Goal: Task Accomplishment & Management: Complete application form

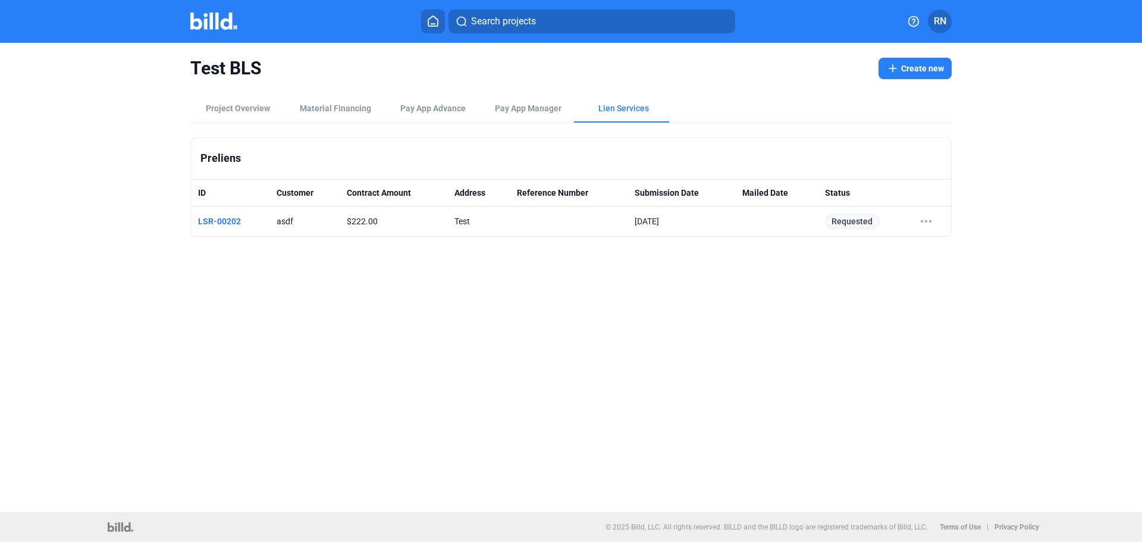
click at [917, 68] on button "Create new" at bounding box center [915, 68] width 73 height 21
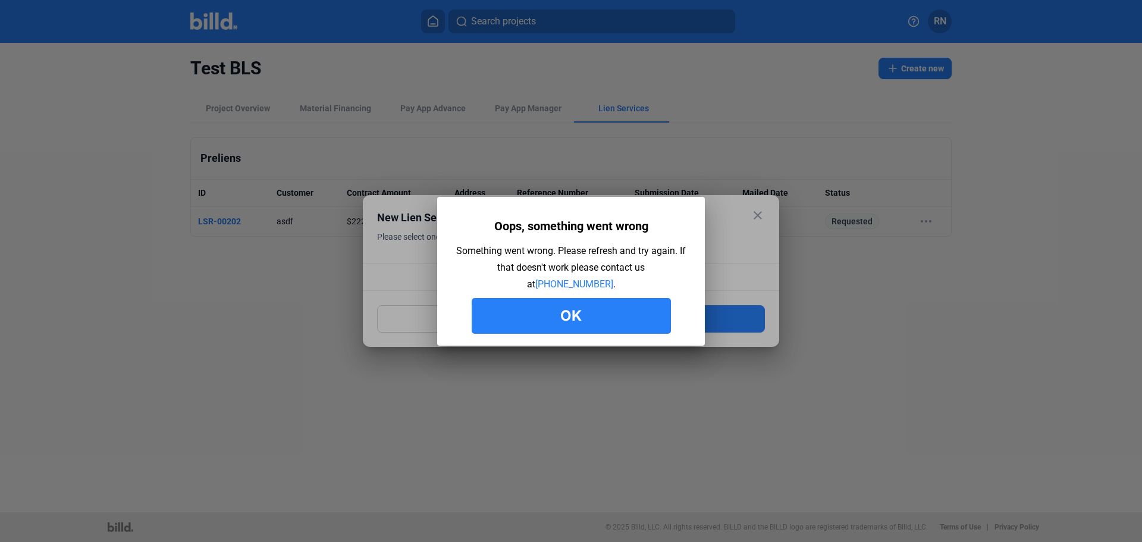
click at [616, 312] on button "Ok" at bounding box center [571, 316] width 199 height 36
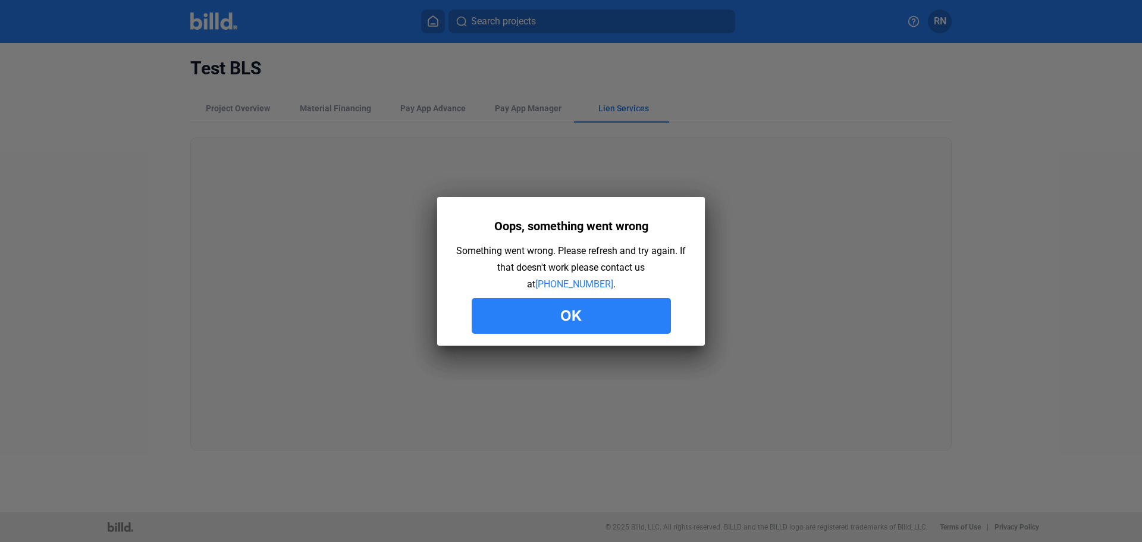
click at [642, 327] on button "Ok" at bounding box center [571, 316] width 199 height 36
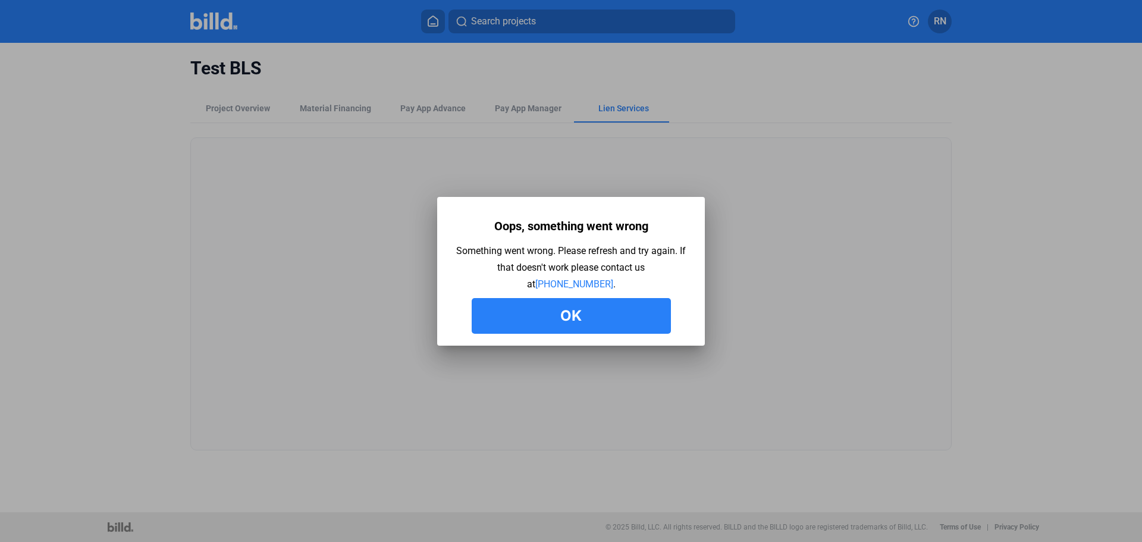
click at [646, 310] on button "Ok" at bounding box center [571, 316] width 199 height 36
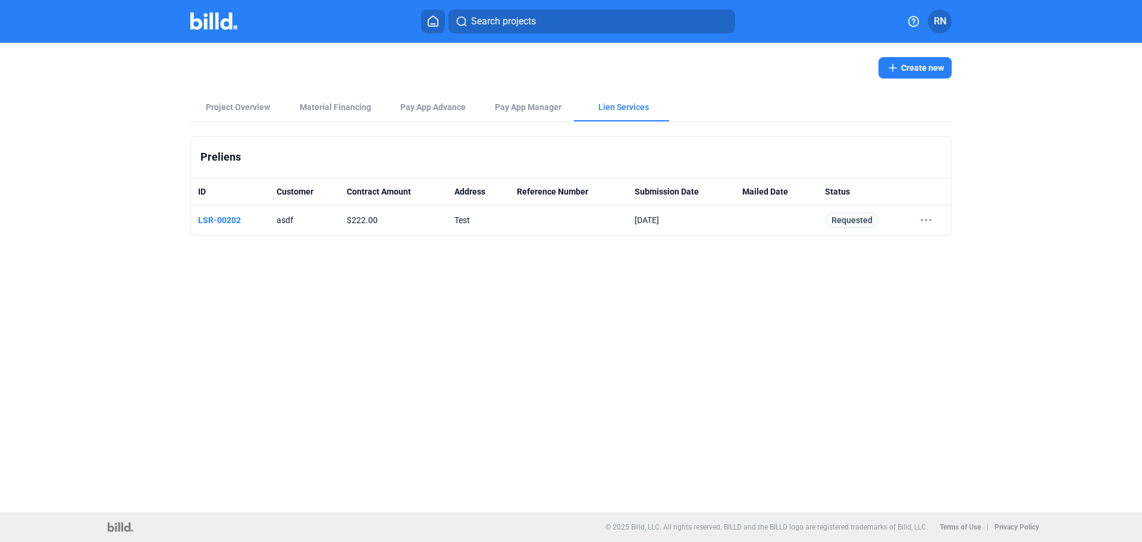
click at [912, 68] on button "Create new" at bounding box center [915, 67] width 73 height 21
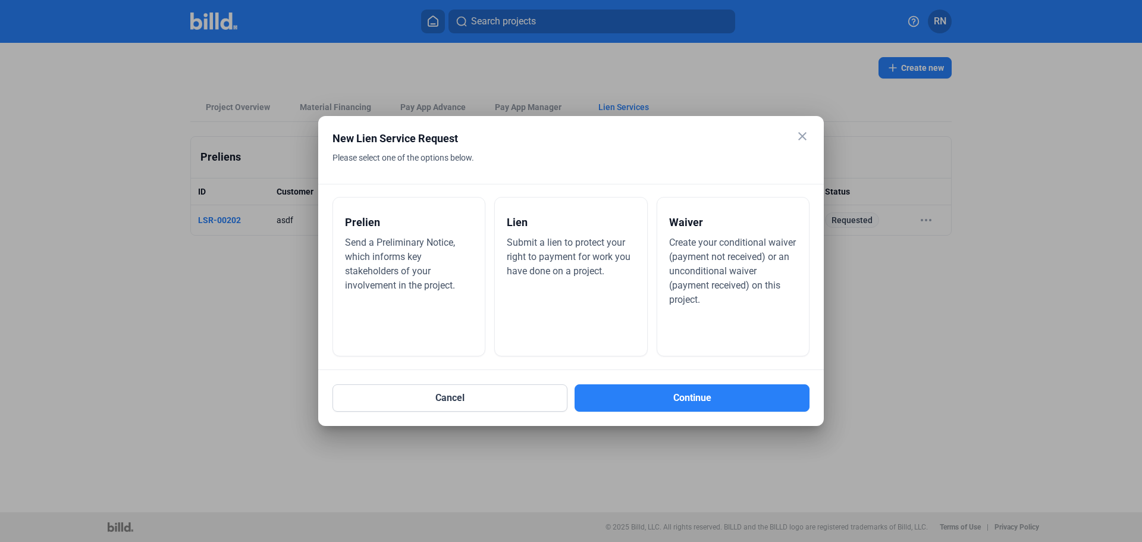
click at [714, 261] on span "Create your conditional waiver (payment not received) or an unconditional waive…" at bounding box center [732, 271] width 127 height 68
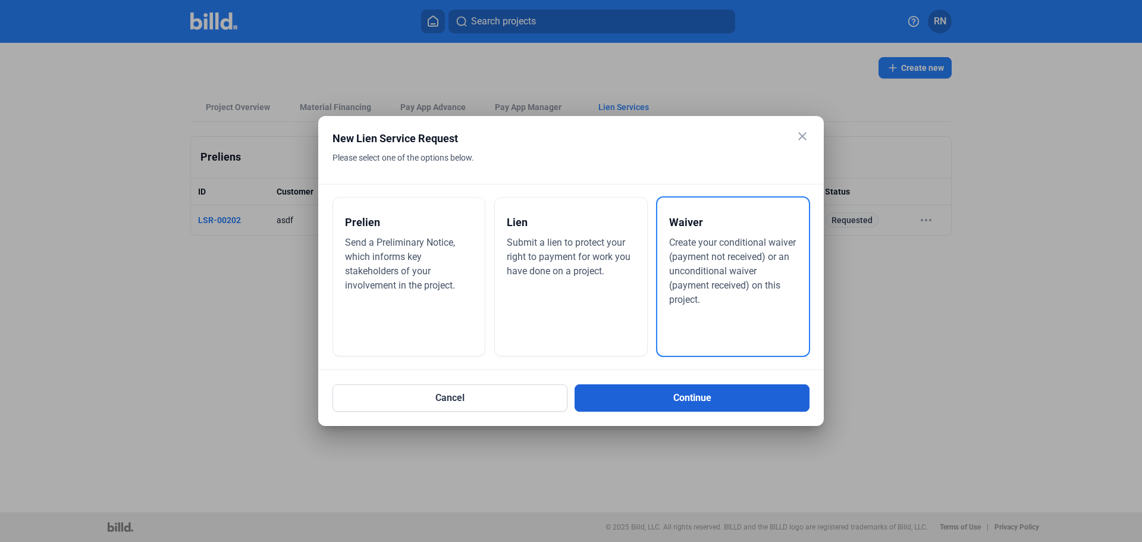
click at [732, 399] on button "Continue" at bounding box center [692, 397] width 235 height 27
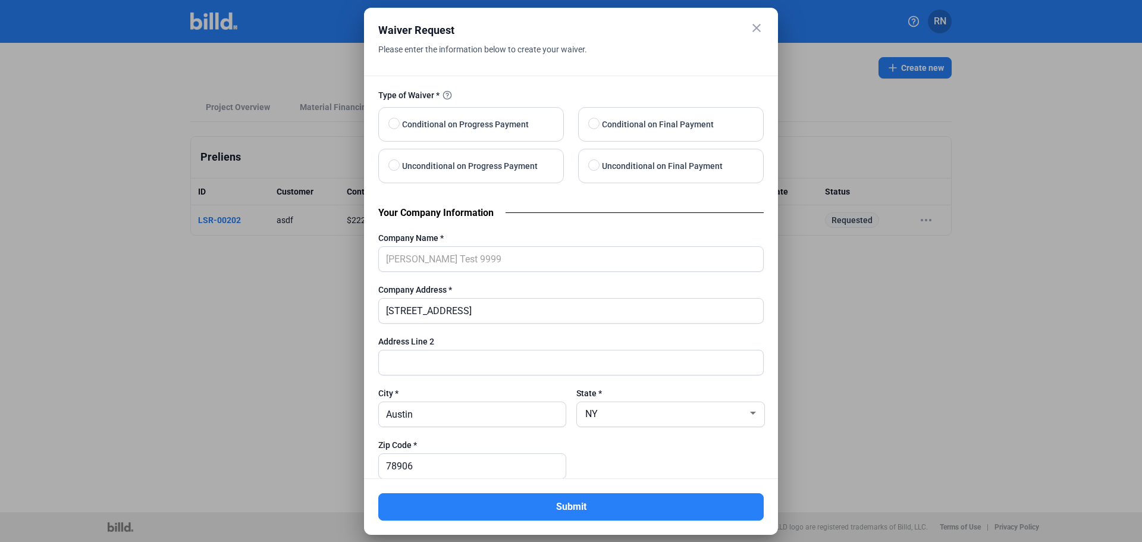
click at [679, 42] on div "Please enter the information below to create your waiver." at bounding box center [556, 58] width 356 height 34
click at [491, 126] on span "Conditional on Progress Payment" at bounding box center [462, 124] width 131 height 14
click at [397, 126] on input "Conditional on Progress Payment" at bounding box center [392, 124] width 9 height 9
radio input "true"
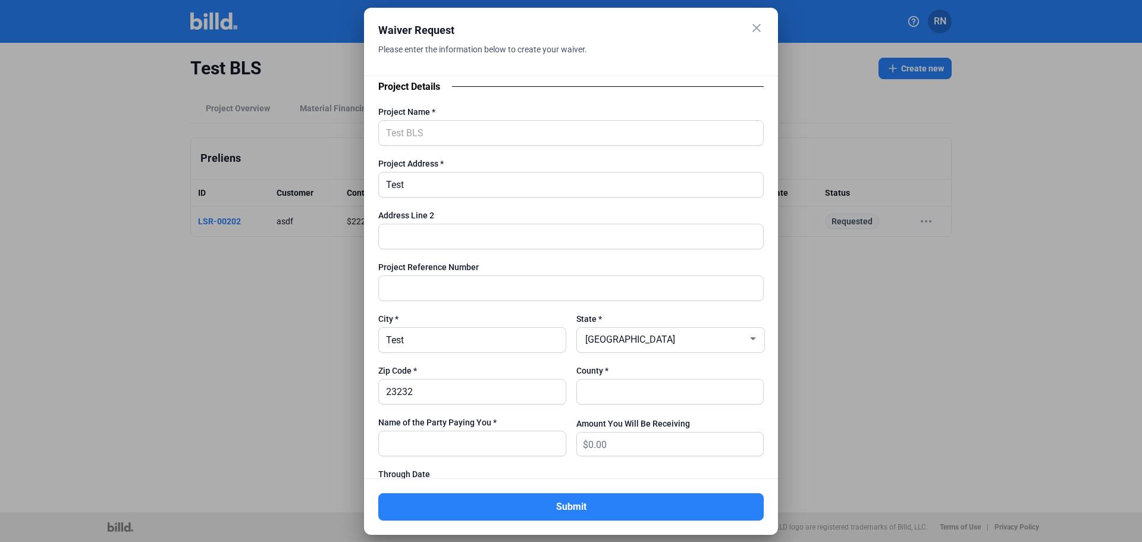
scroll to position [476, 0]
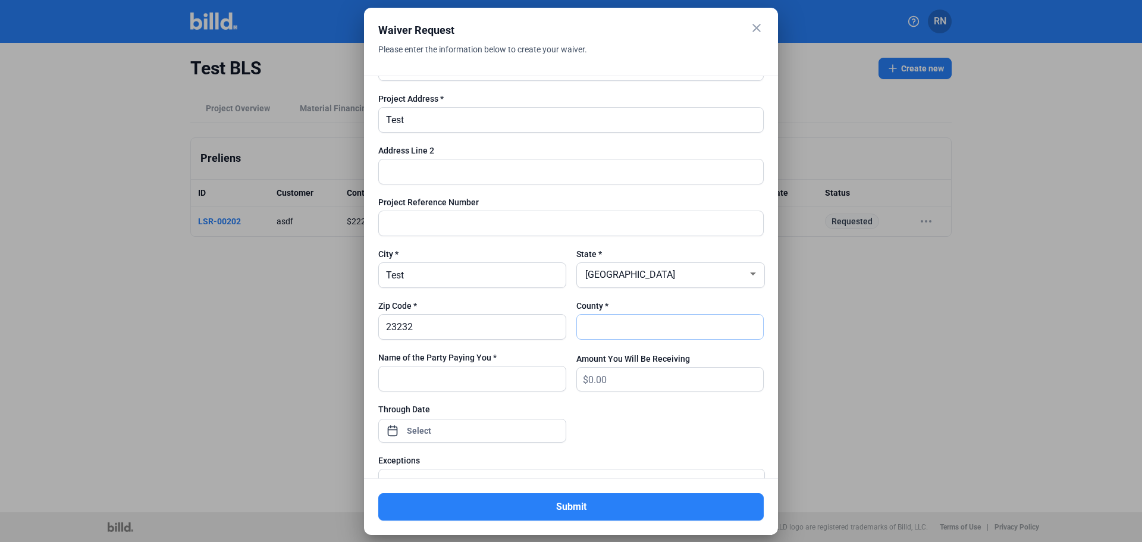
click at [619, 325] on input "text" at bounding box center [664, 327] width 174 height 24
type input "county"
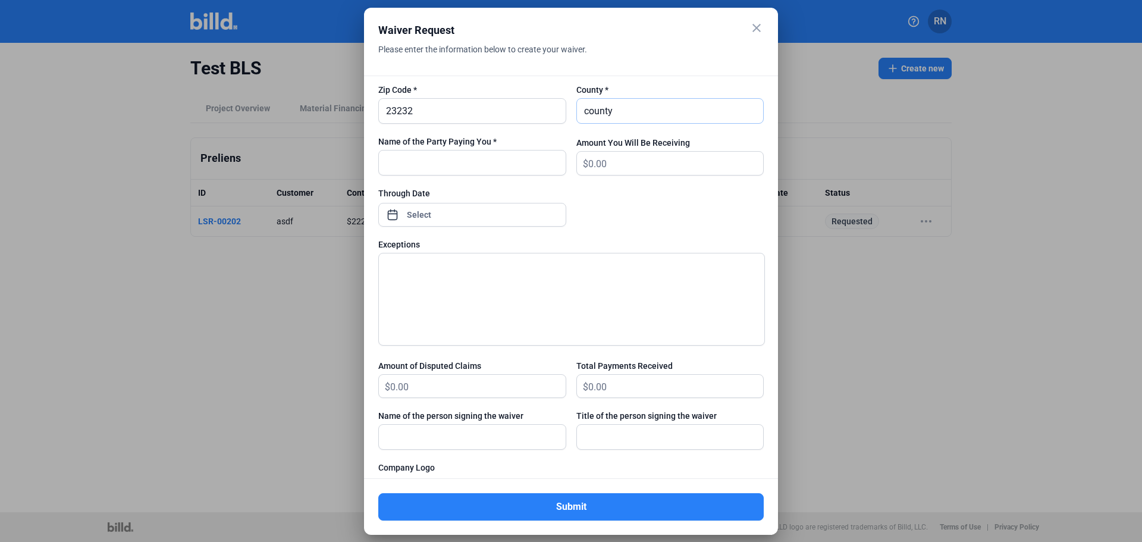
scroll to position [654, 0]
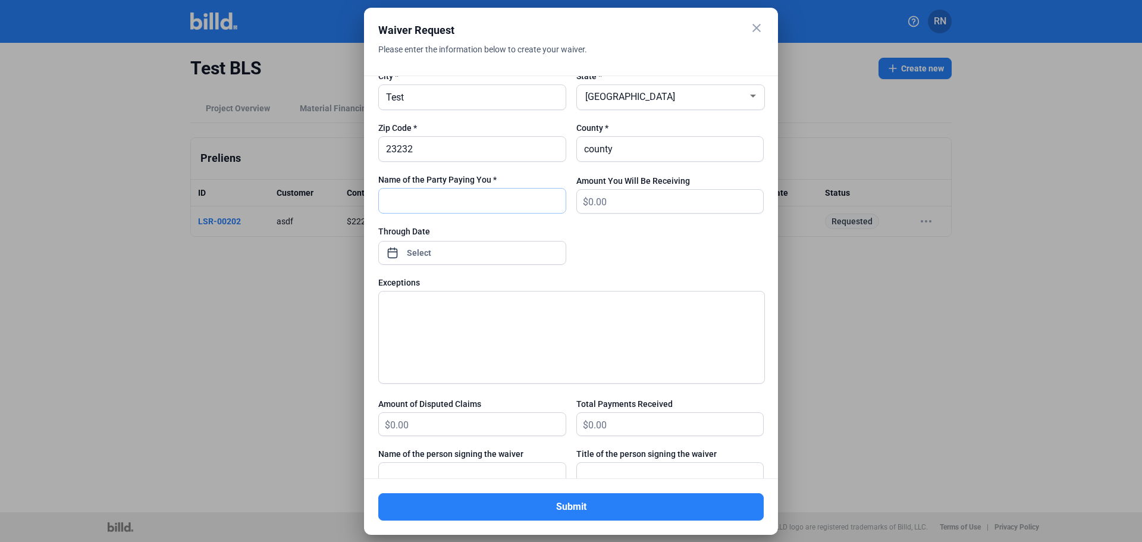
click at [495, 195] on input "text" at bounding box center [472, 201] width 187 height 24
type input "Test"
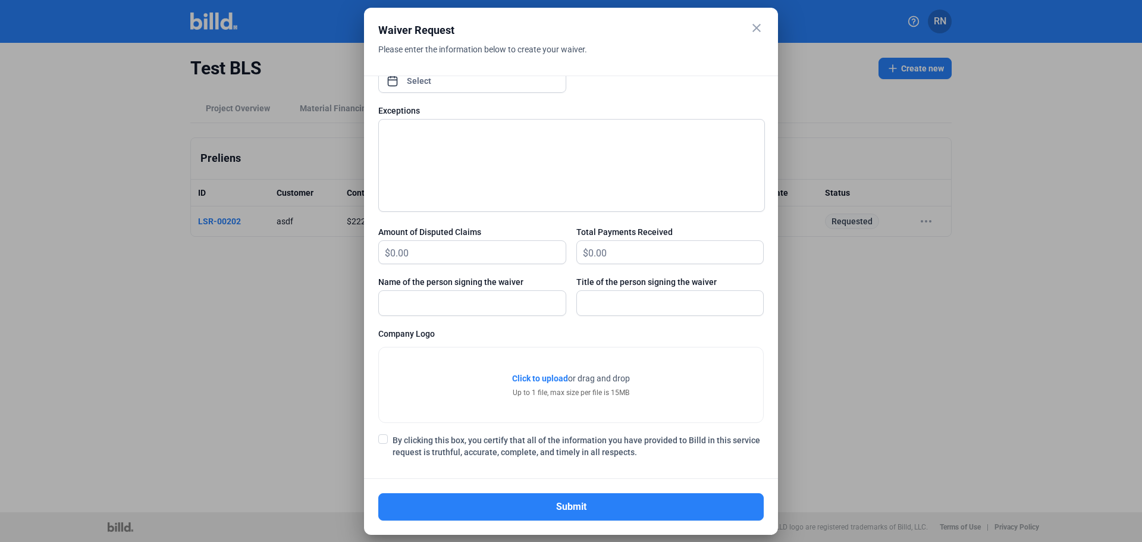
scroll to position [832, 0]
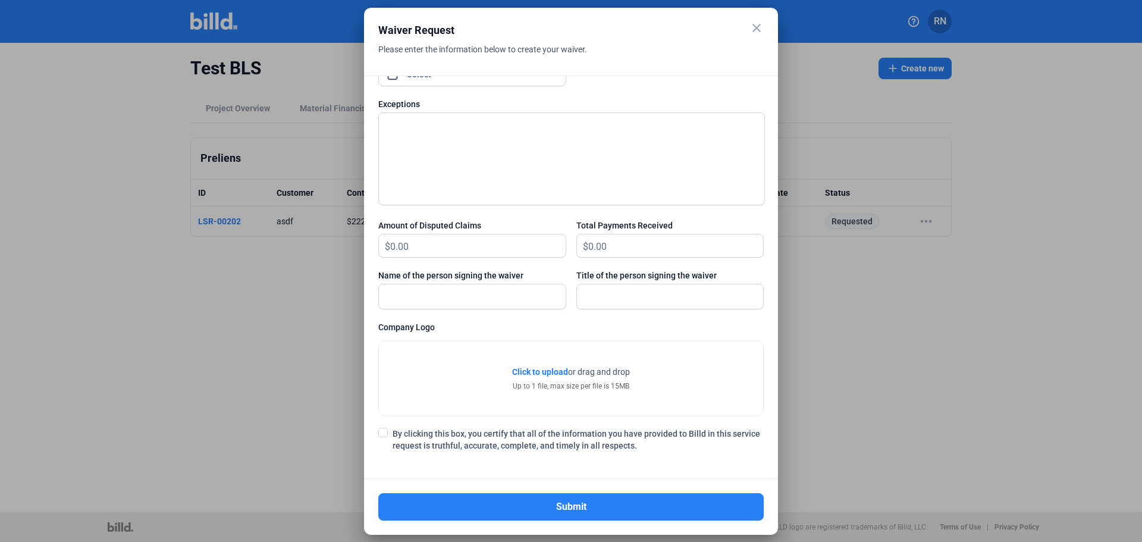
click at [478, 436] on span "By clicking this box, you certify that all of the information you have provided…" at bounding box center [578, 440] width 371 height 24
click at [0, 0] on input "By clicking this box, you certify that all of the information you have provided…" at bounding box center [0, 0] width 0 height 0
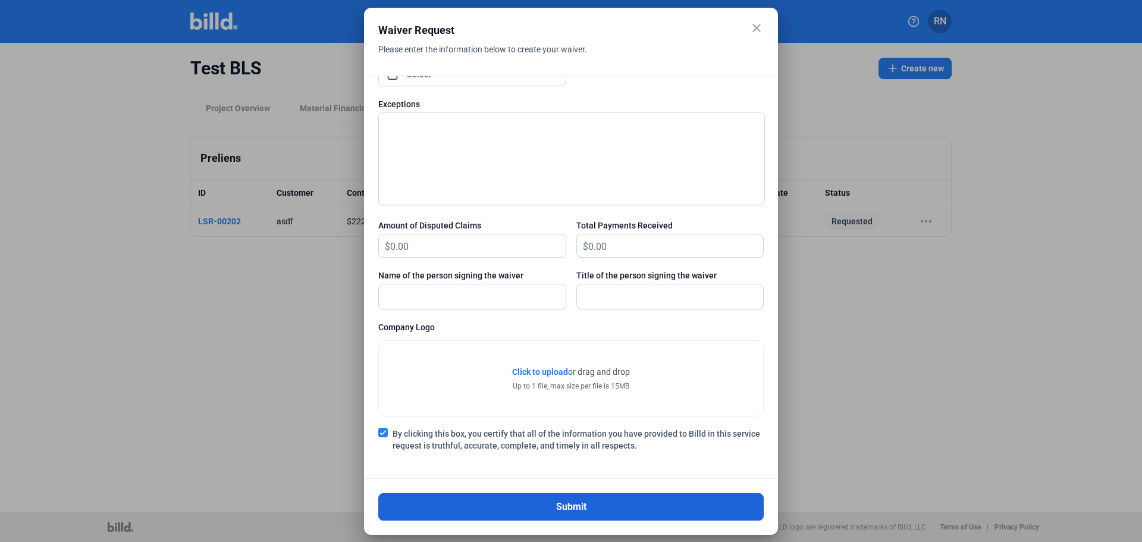
click at [636, 507] on button "Submit" at bounding box center [570, 506] width 385 height 27
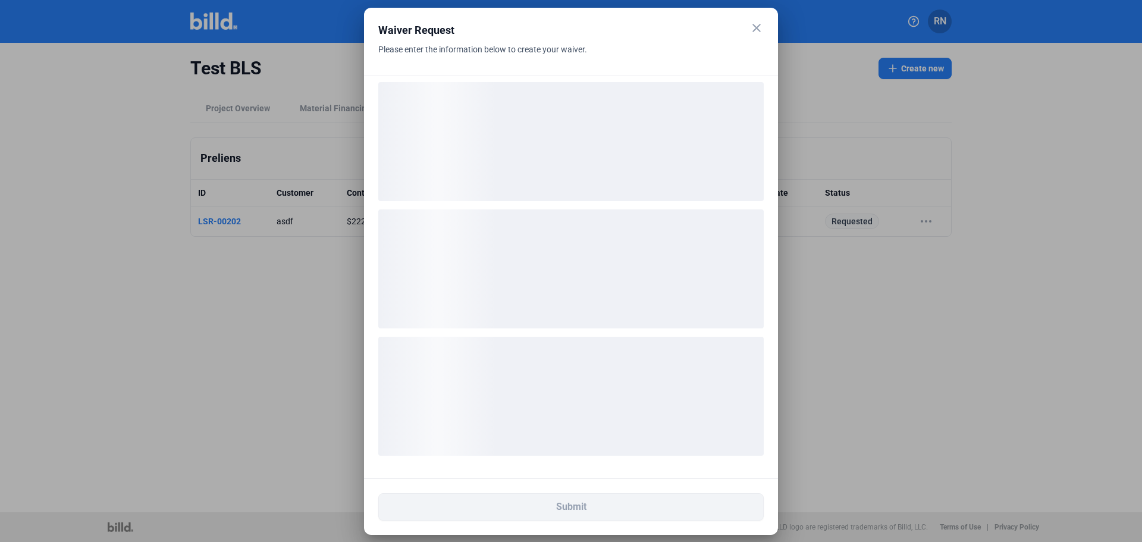
scroll to position [7, 0]
click at [677, 38] on div "Waiver Request" at bounding box center [556, 30] width 356 height 17
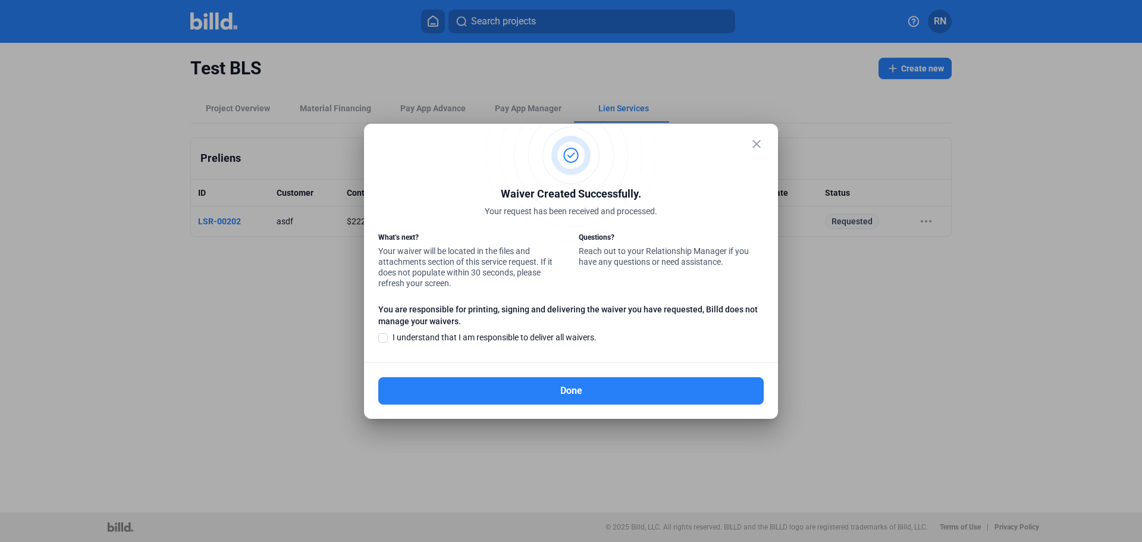
click at [483, 341] on span "I understand that I am responsible to deliver all waivers." at bounding box center [495, 337] width 204 height 9
click at [0, 0] on input "I understand that I am responsible to deliver all waivers." at bounding box center [0, 0] width 0 height 0
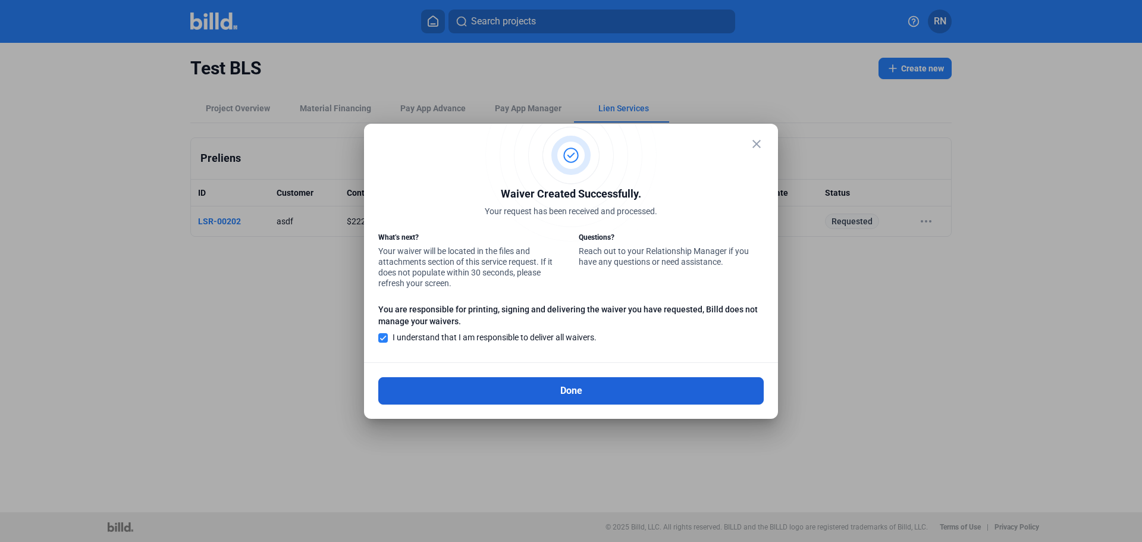
click at [608, 391] on button "Done" at bounding box center [570, 390] width 385 height 27
